Goal: Complete application form: Complete application form

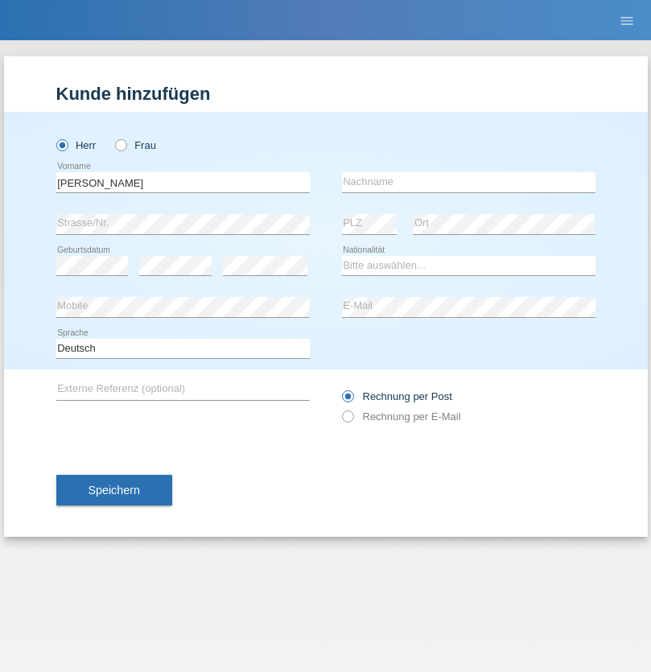
type input "[PERSON_NAME]"
click at [469, 182] on input "text" at bounding box center [469, 182] width 254 height 20
type input "[PERSON_NAME]"
select select "PA"
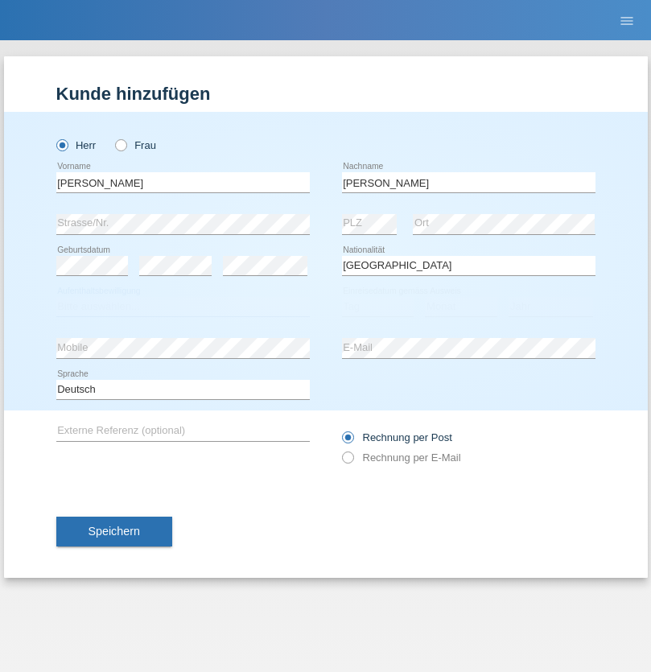
select select "C"
select select "06"
select select "04"
select select "1968"
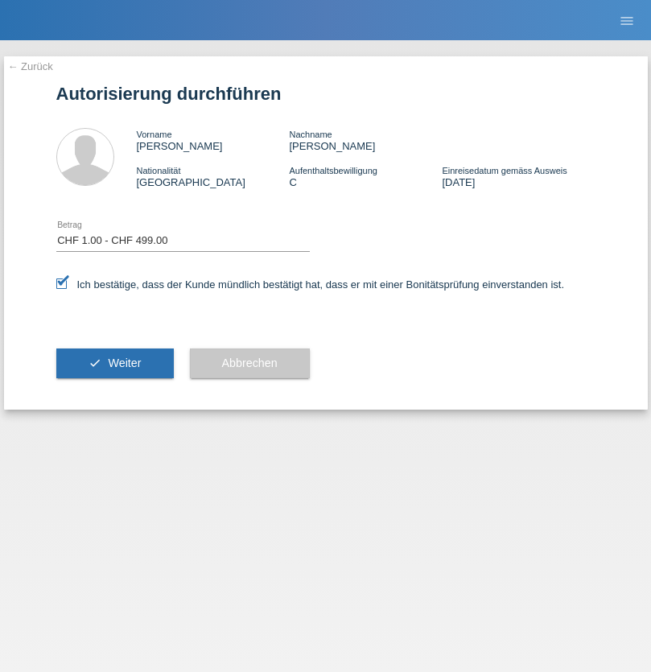
select select "1"
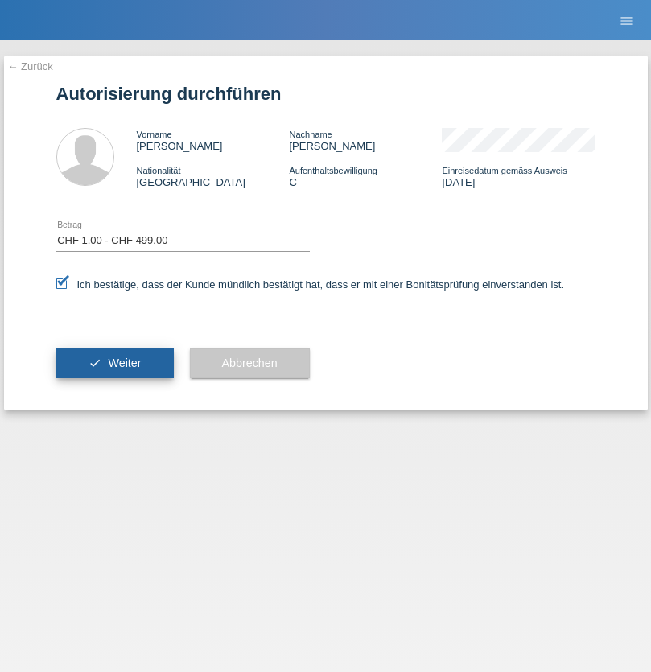
click at [114, 363] on span "Weiter" at bounding box center [124, 363] width 33 height 13
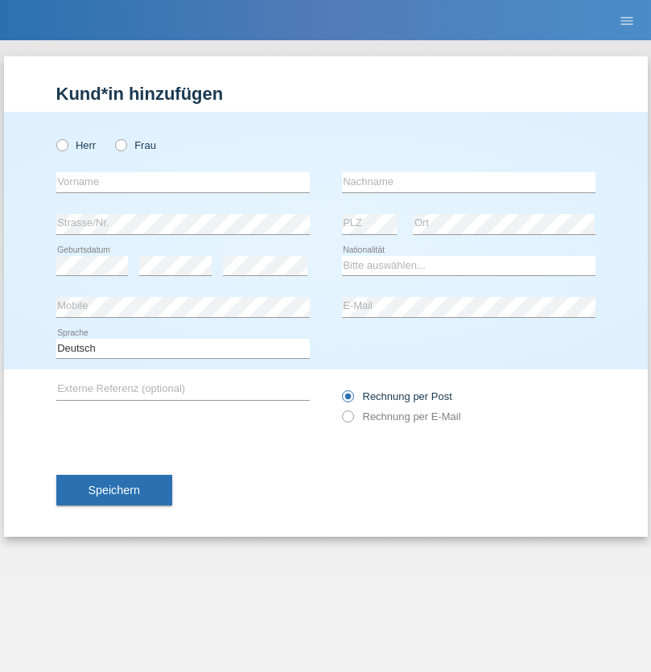
radio input "true"
click at [183, 182] on input "text" at bounding box center [183, 182] width 254 height 20
type input "Sara"
click at [469, 182] on input "text" at bounding box center [469, 182] width 254 height 20
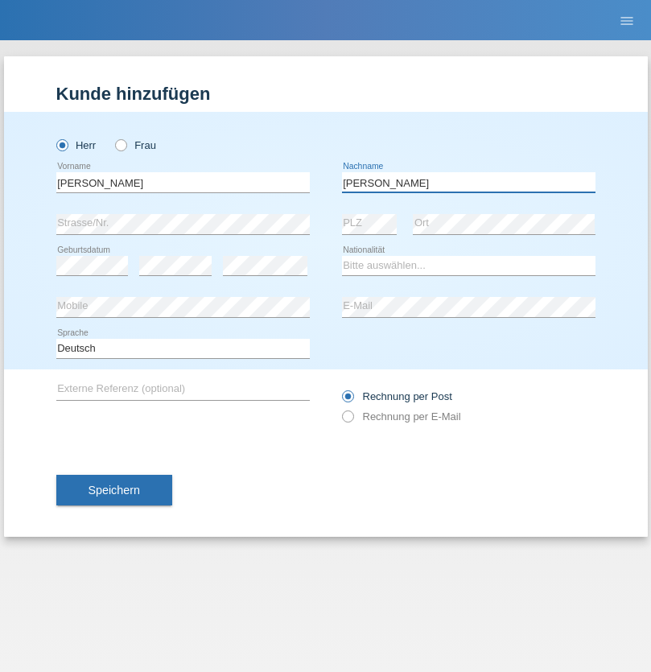
type input "[PERSON_NAME]"
select select "CH"
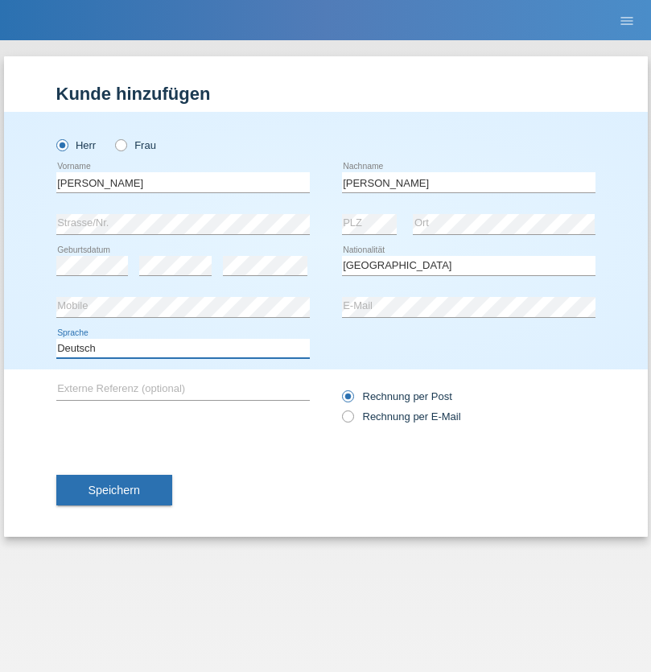
select select "en"
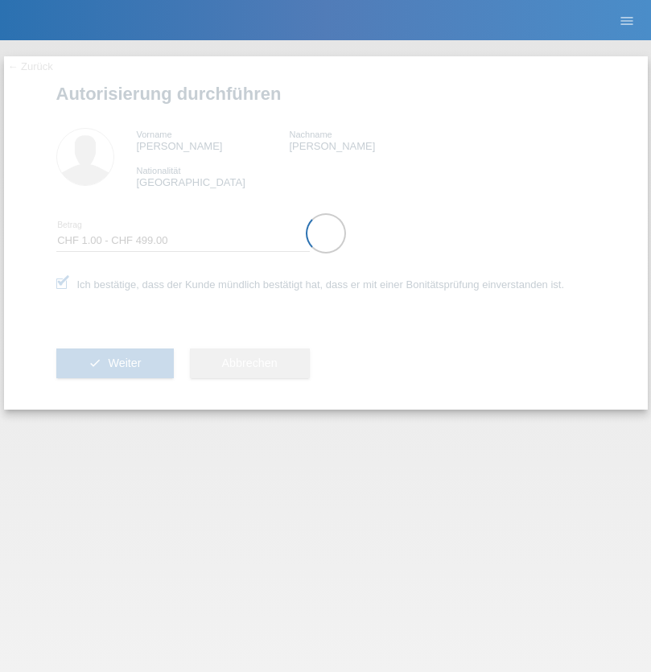
select select "1"
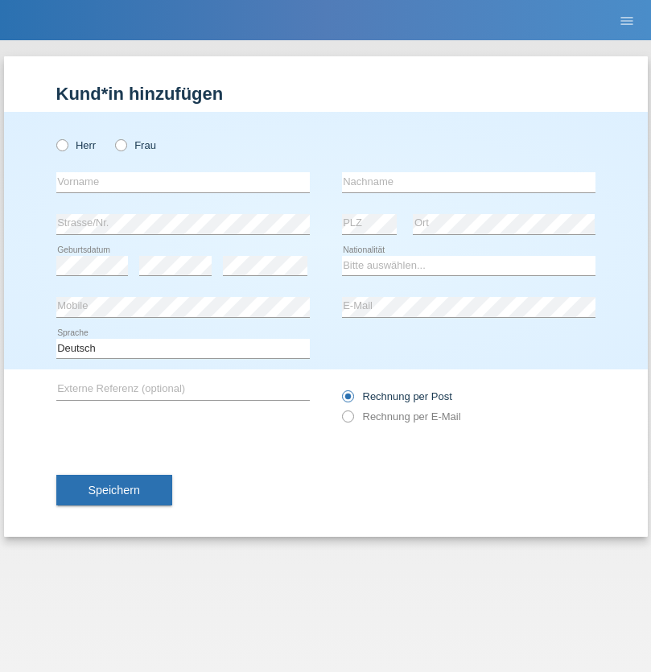
radio input "true"
click at [183, 182] on input "text" at bounding box center [183, 182] width 254 height 20
type input "Ketty"
click at [469, 182] on input "text" at bounding box center [469, 182] width 254 height 20
type input "Kalupnath"
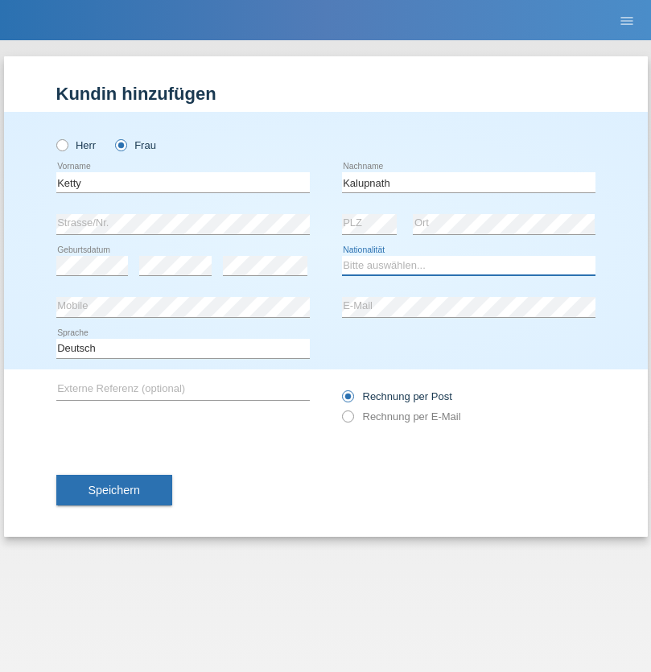
select select "CH"
